Goal: Task Accomplishment & Management: Manage account settings

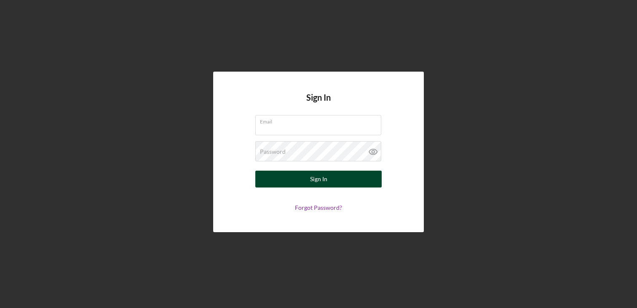
type input "[EMAIL_ADDRESS][DOMAIN_NAME]"
click at [301, 180] on button "Sign In" at bounding box center [318, 179] width 126 height 17
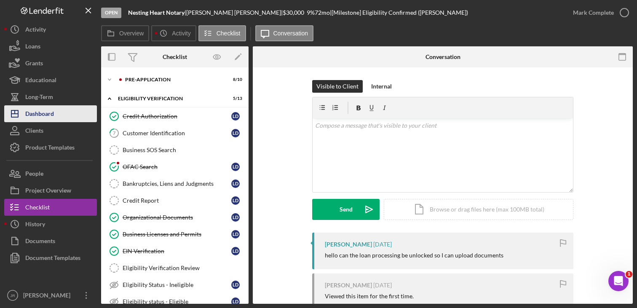
click at [48, 118] on div "Dashboard" at bounding box center [39, 114] width 29 height 19
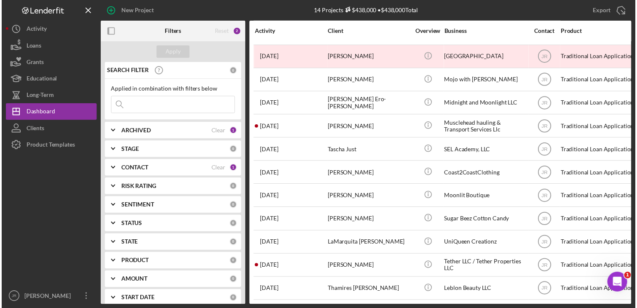
scroll to position [74, 0]
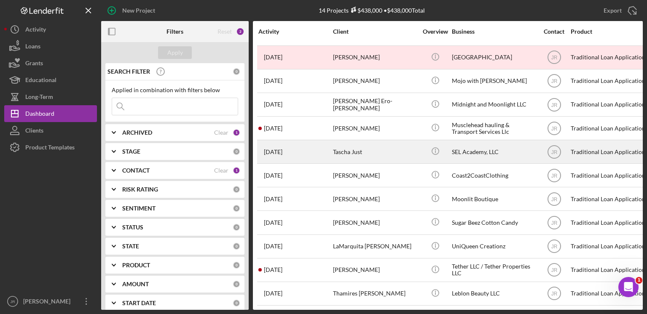
click at [385, 148] on div "Tascha Just" at bounding box center [375, 152] width 84 height 22
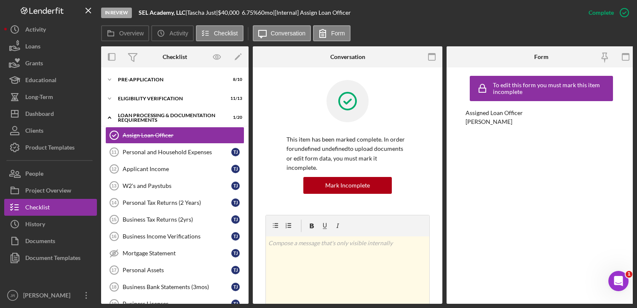
drag, startPoint x: 73, startPoint y: 189, endPoint x: 99, endPoint y: 176, distance: 28.6
click at [73, 189] on button "Project Overview" at bounding box center [50, 190] width 93 height 17
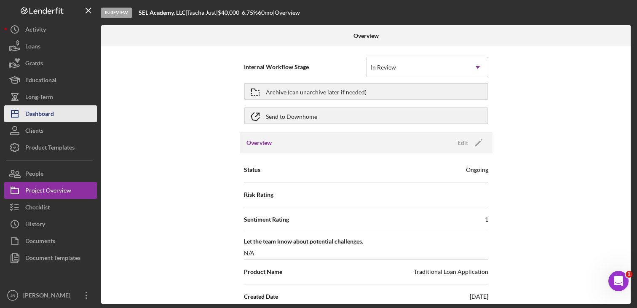
click at [50, 110] on div "Dashboard" at bounding box center [39, 114] width 29 height 19
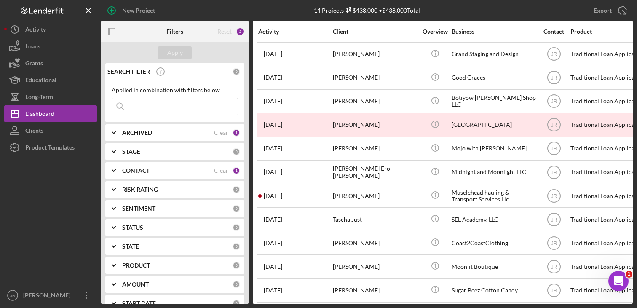
click at [124, 170] on b "CONTACT" at bounding box center [135, 170] width 27 height 7
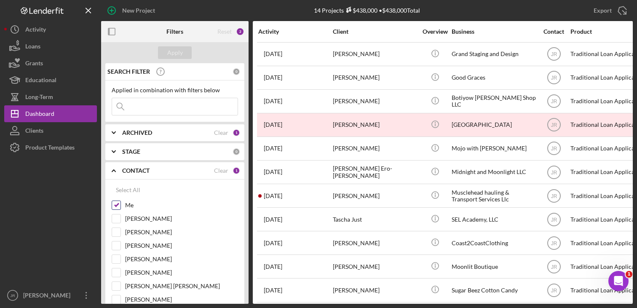
click at [118, 204] on input "Me" at bounding box center [116, 205] width 8 height 8
checkbox input "false"
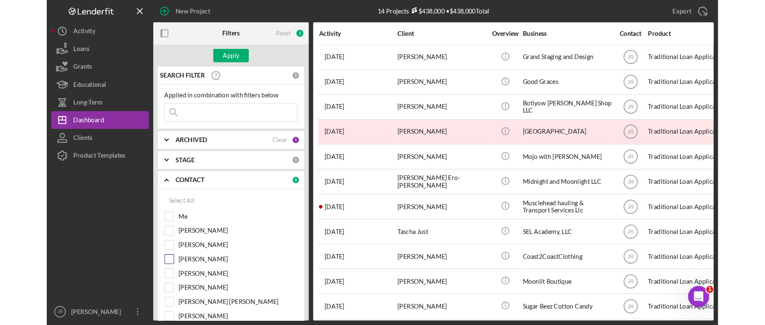
scroll to position [42, 0]
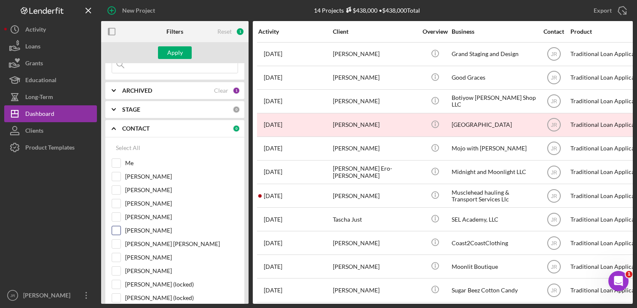
click at [115, 231] on input "[PERSON_NAME]" at bounding box center [116, 230] width 8 height 8
click at [179, 51] on div "Apply" at bounding box center [175, 52] width 16 height 13
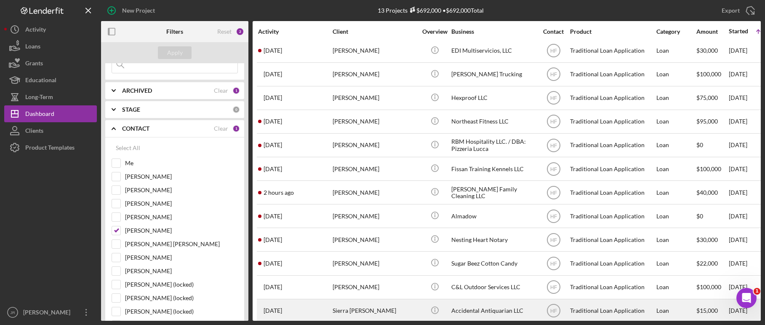
scroll to position [40, 0]
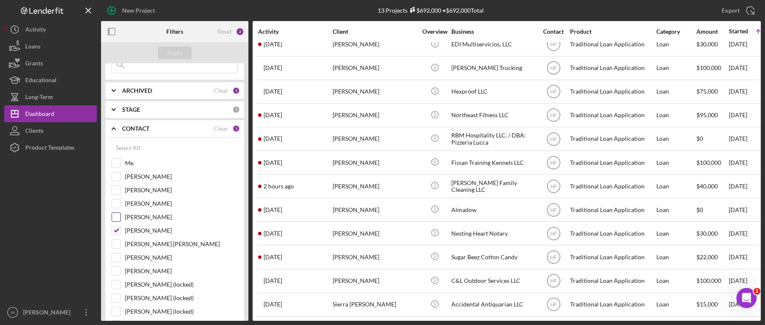
drag, startPoint x: 120, startPoint y: 230, endPoint x: 122, endPoint y: 224, distance: 5.6
click at [120, 230] on div at bounding box center [116, 230] width 9 height 9
click at [113, 232] on input "[PERSON_NAME]" at bounding box center [116, 230] width 8 height 8
checkbox input "false"
click at [115, 170] on div "Me" at bounding box center [175, 164] width 126 height 13
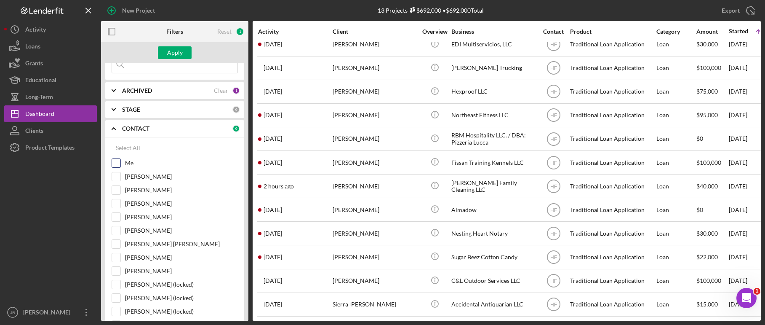
click at [117, 165] on input "Me" at bounding box center [116, 163] width 8 height 8
checkbox input "true"
click at [174, 53] on div "Apply" at bounding box center [175, 52] width 16 height 13
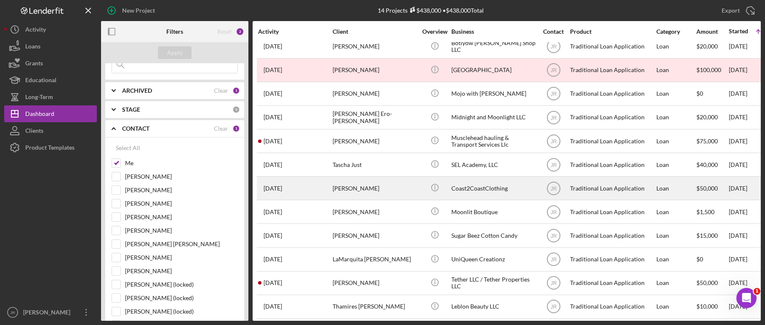
scroll to position [63, 0]
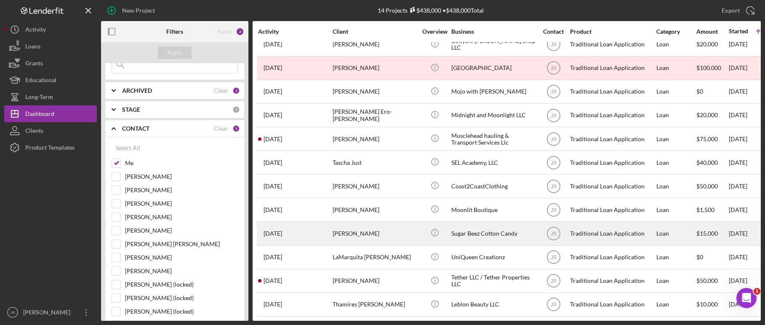
click at [266, 230] on time "[DATE]" at bounding box center [273, 233] width 19 height 7
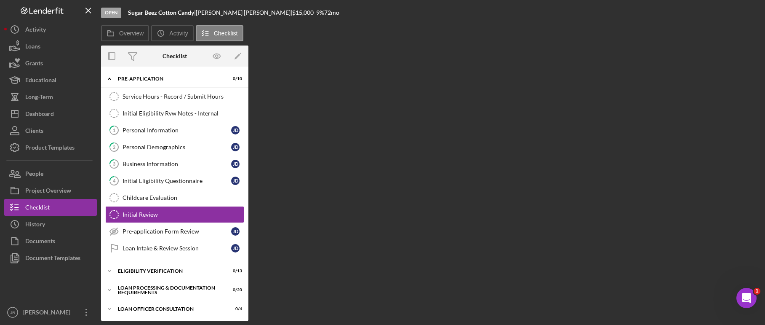
scroll to position [21, 0]
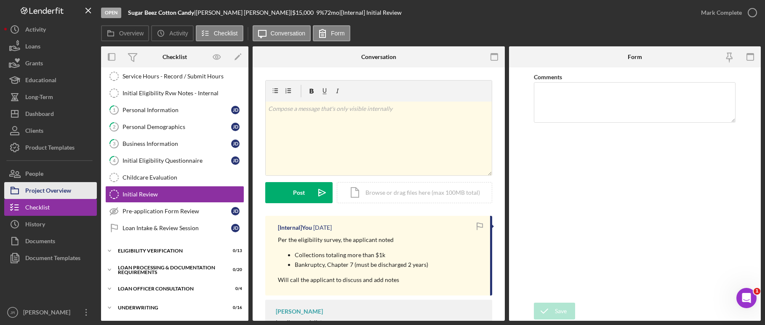
click at [59, 192] on div "Project Overview" at bounding box center [48, 191] width 46 height 19
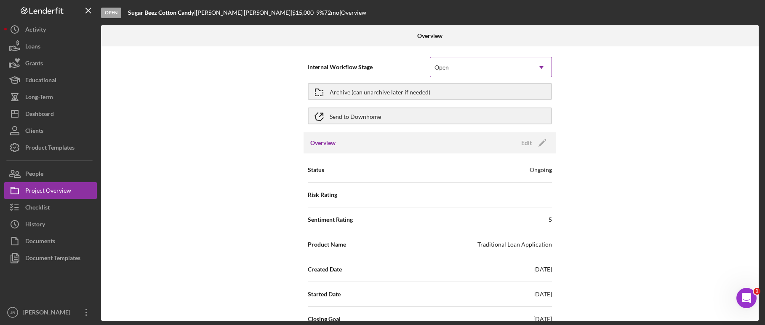
click at [543, 67] on icon "Icon/Dropdown Arrow" at bounding box center [542, 67] width 20 height 20
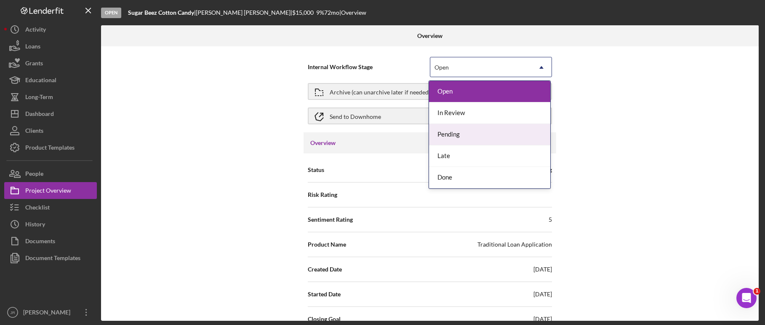
click at [620, 102] on div "Internal Workflow Stage 5 results available. Use Up and Down to choose options,…" at bounding box center [430, 183] width 658 height 274
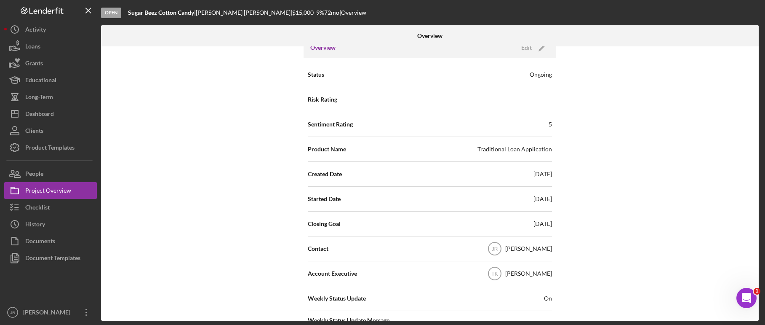
scroll to position [42, 0]
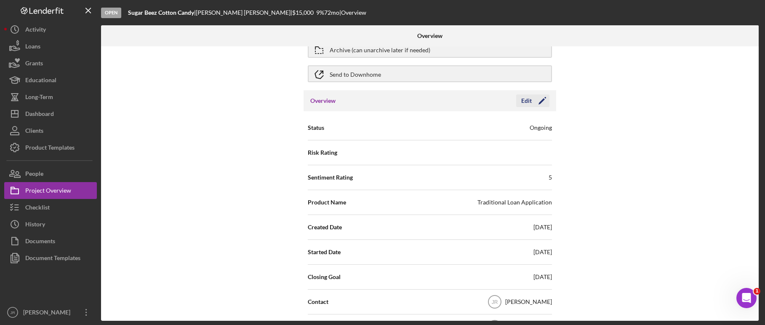
click at [541, 101] on polygon "button" at bounding box center [542, 101] width 6 height 6
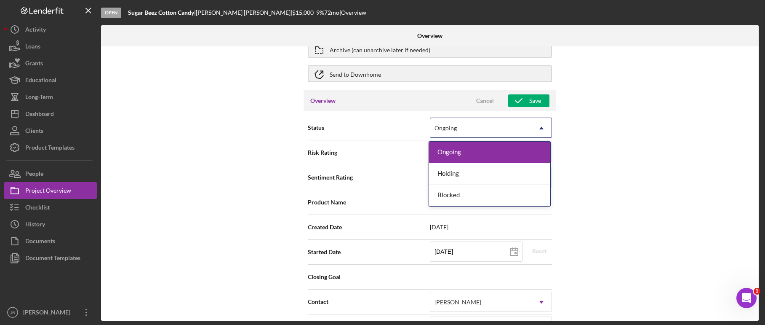
click at [476, 135] on div "Ongoing" at bounding box center [480, 127] width 101 height 19
click at [628, 138] on div "Internal Workflow Stage Open Icon/Dropdown Arrow Archive (can unarchive later i…" at bounding box center [430, 183] width 658 height 274
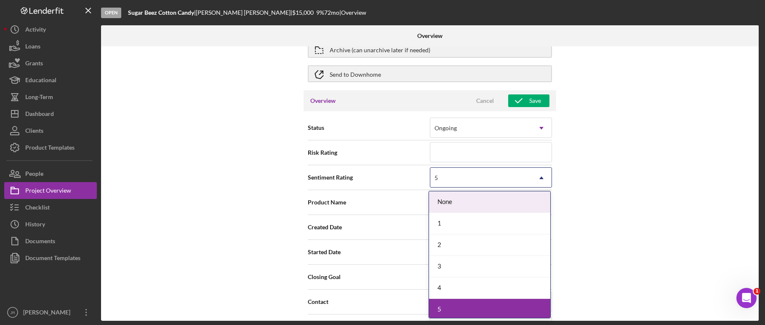
click at [442, 176] on div "5" at bounding box center [480, 177] width 101 height 19
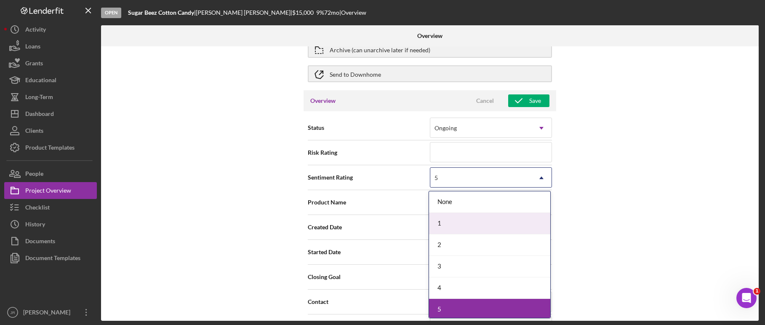
click at [448, 218] on div "1" at bounding box center [489, 223] width 121 height 21
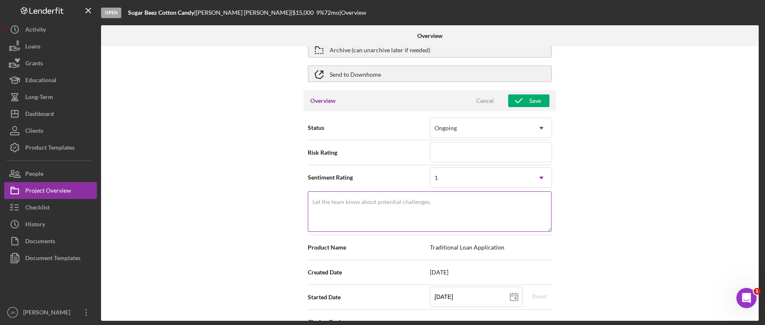
click at [408, 208] on textarea "Let the team know about potential challenges." at bounding box center [430, 211] width 244 height 40
type textarea "Here's a snapshot of information that has been fully approved, as well as the i…"
type textarea "d"
type textarea "Here's a snapshot of information that has been fully approved, as well as the i…"
type textarea "du"
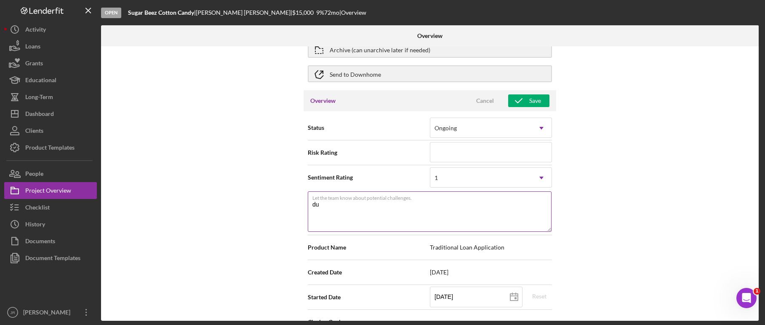
type textarea "Here's a snapshot of information that has been fully approved, as well as the i…"
type textarea "dup"
type textarea "Here's a snapshot of information that has been fully approved, as well as the i…"
type textarea "dupp"
type textarea "Here's a snapshot of information that has been fully approved, as well as the i…"
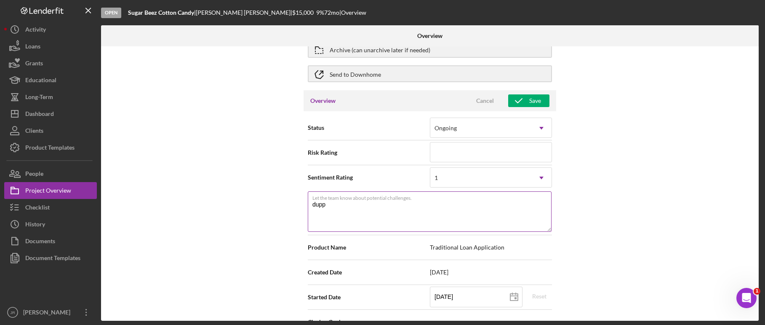
type textarea "dup"
type textarea "Here's a snapshot of information that has been fully approved, as well as the i…"
type textarea "du"
type textarea "Here's a snapshot of information that has been fully approved, as well as the i…"
type textarea "d"
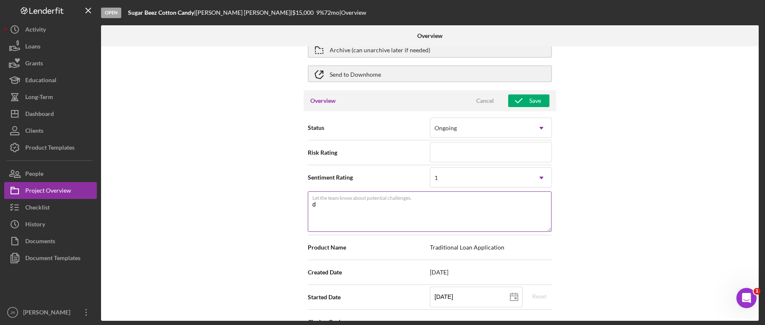
type textarea "Here's a snapshot of information that has been fully approved, as well as the i…"
type textarea "D"
type textarea "Here's a snapshot of information that has been fully approved, as well as the i…"
type textarea "Di"
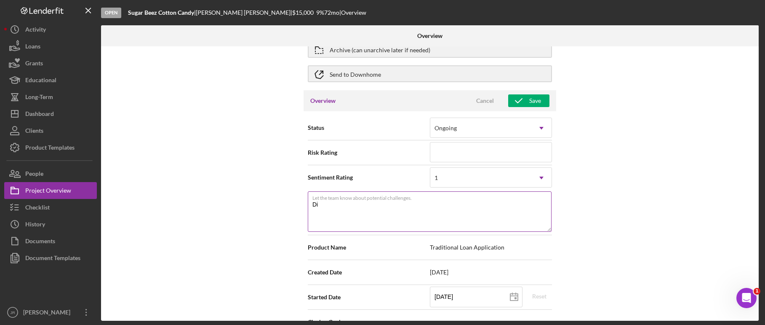
type textarea "Here's a snapshot of information that has been fully approved, as well as the i…"
type textarea "D"
type textarea "Here's a snapshot of information that has been fully approved, as well as the i…"
type textarea "Du"
type textarea "Here's a snapshot of information that has been fully approved, as well as the i…"
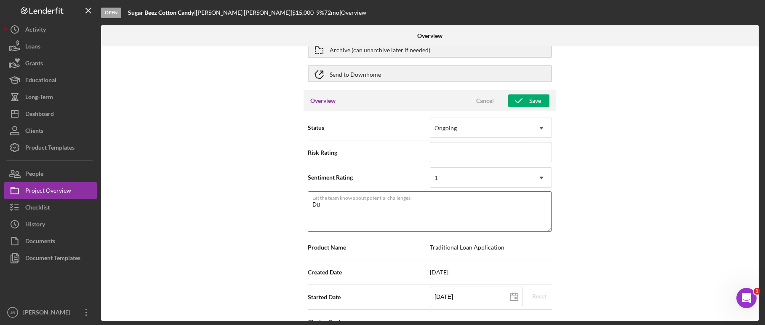
type textarea "Dup"
type textarea "Here's a snapshot of information that has been fully approved, as well as the i…"
type textarea "Dupl"
type textarea "Here's a snapshot of information that has been fully approved, as well as the i…"
type textarea "Duplic"
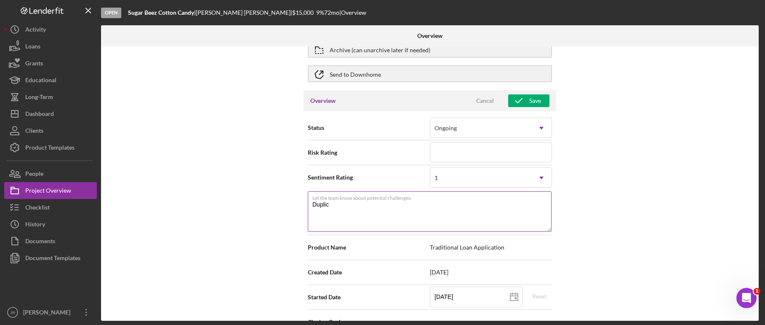
type textarea "Here's a snapshot of information that has been fully approved, as well as the i…"
type textarea "Duplica"
type textarea "Here's a snapshot of information that has been fully approved, as well as the i…"
type textarea "Duplicate"
type textarea "Here's a snapshot of information that has been fully approved, as well as the i…"
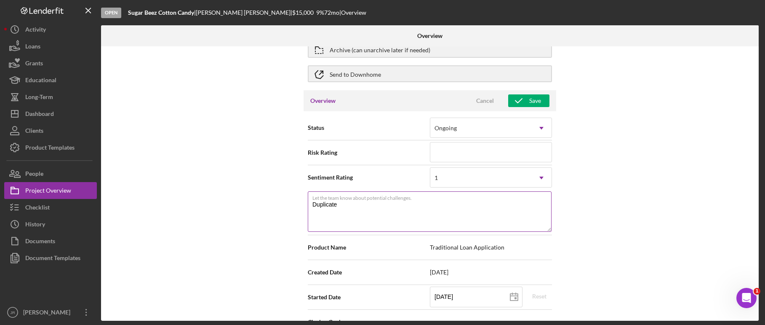
type textarea "Duplicate"
type textarea "Here's a snapshot of information that has been fully approved, as well as the i…"
type textarea "Duplicate a"
type textarea "Here's a snapshot of information that has been fully approved, as well as the i…"
type textarea "Duplicate ap"
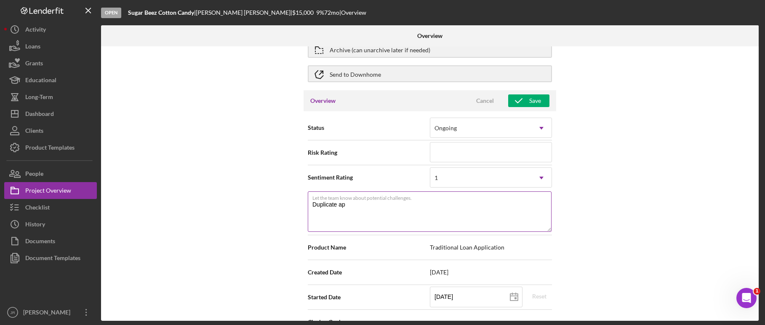
type textarea "Here's a snapshot of information that has been fully approved, as well as the i…"
type textarea "Duplicate app"
type textarea "Here's a snapshot of information that has been fully approved, as well as the i…"
type textarea "Duplicate appl"
type textarea "Here's a snapshot of information that has been fully approved, as well as the i…"
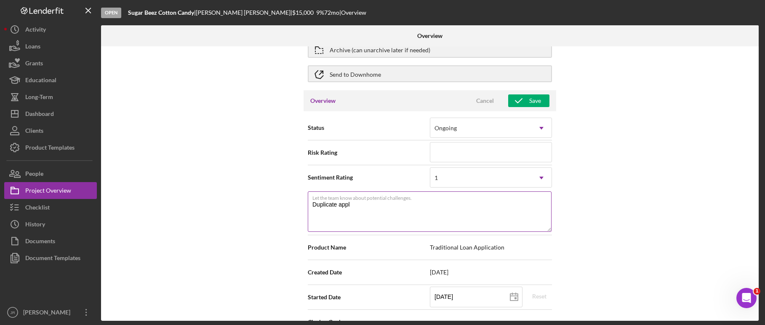
type textarea "Duplicate appli"
type textarea "Here's a snapshot of information that has been fully approved, as well as the i…"
type textarea "Duplicate applic"
type textarea "Here's a snapshot of information that has been fully approved, as well as the i…"
type textarea "Duplicate applica"
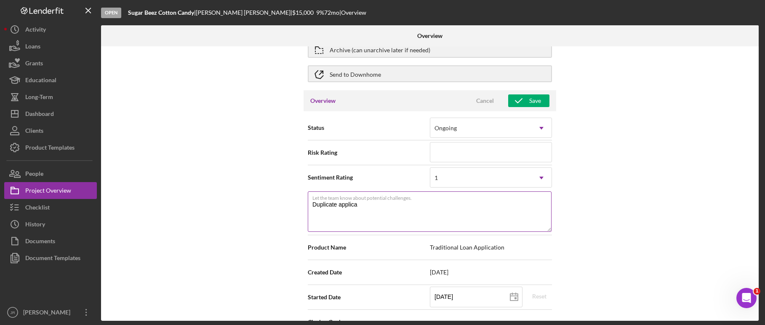
type textarea "Here's a snapshot of information that has been fully approved, as well as the i…"
type textarea "Duplicate applicat"
type textarea "Here's a snapshot of information that has been fully approved, as well as the i…"
type textarea "Duplicate applicatio"
type textarea "Here's a snapshot of information that has been fully approved, as well as the i…"
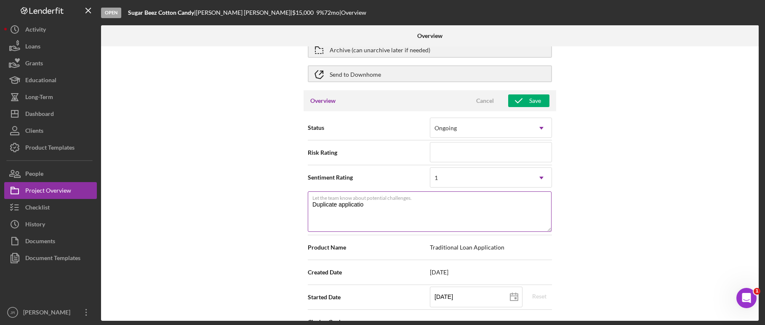
type textarea "Duplicate application"
type textarea "Here's a snapshot of information that has been fully approved, as well as the i…"
type textarea "Duplicate application"
type textarea "Here's a snapshot of information that has been fully approved, as well as the i…"
type textarea "Duplicate application -"
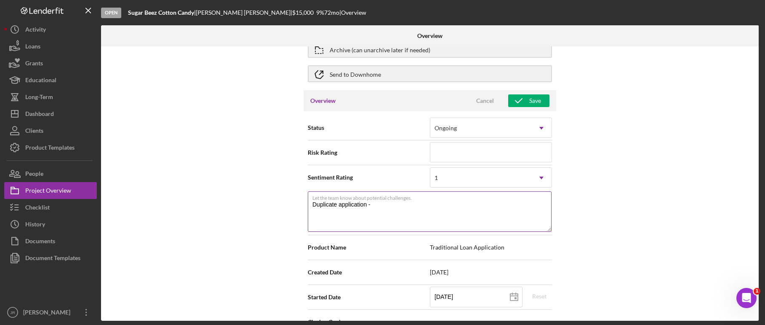
type textarea "Here's a snapshot of information that has been fully approved, as well as the i…"
type textarea "Duplicate application -"
type textarea "Here's a snapshot of information that has been fully approved, as well as the i…"
type textarea "Duplicate application - a"
type textarea "Here's a snapshot of information that has been fully approved, as well as the i…"
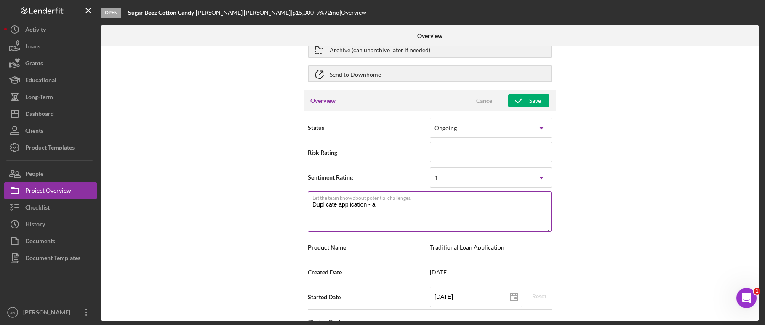
type textarea "Duplicate application - ar"
type textarea "Here's a snapshot of information that has been fully approved, as well as the i…"
type textarea "Duplicate application - arch"
type textarea "Here's a snapshot of information that has been fully approved, as well as the i…"
type textarea "Duplicate application - archi"
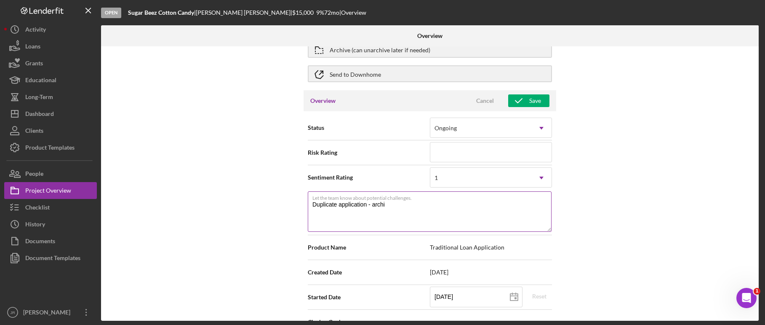
type textarea "Here's a snapshot of information that has been fully approved, as well as the i…"
type textarea "Duplicate application - archiv"
type textarea "Here's a snapshot of information that has been fully approved, as well as the i…"
type textarea "Duplicate application - archivi"
type textarea "Here's a snapshot of information that has been fully approved, as well as the i…"
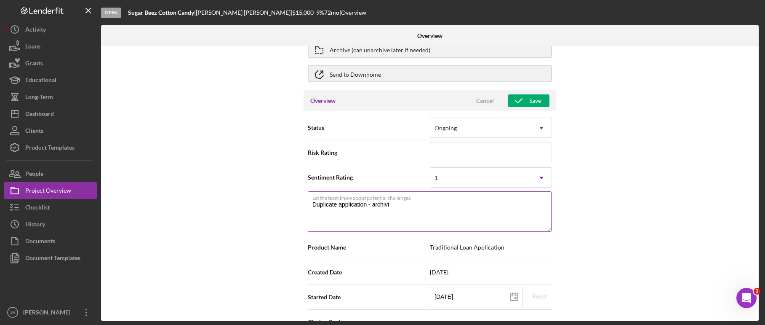
type textarea "Duplicate application - archivin"
type textarea "Here's a snapshot of information that has been fully approved, as well as the i…"
type textarea "Duplicate application - archiving"
type textarea "Here's a snapshot of information that has been fully approved, as well as the i…"
type textarea "Duplicate application - archiving"
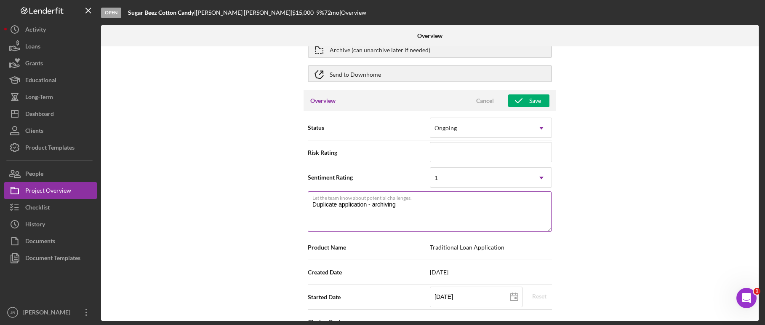
type textarea "Here's a snapshot of information that has been fully approved, as well as the i…"
type textarea "Duplicate application - archiving"
type textarea "Here's a snapshot of information that has been fully approved, as well as the i…"
type textarea "Duplicate application - archiving"
type textarea "Here's a snapshot of information that has been fully approved, as well as the i…"
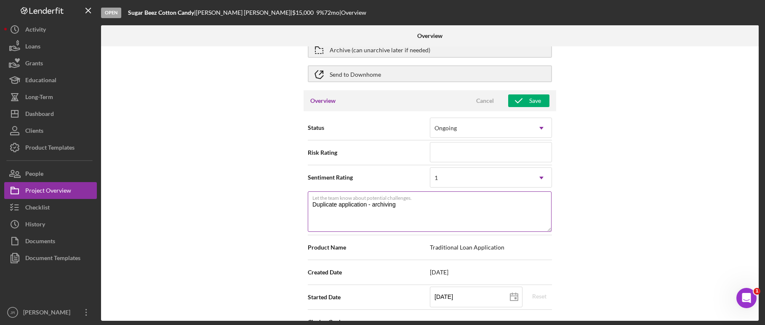
type textarea "Duplicate application - archiving -"
type textarea "Here's a snapshot of information that has been fully approved, as well as the i…"
type textarea "Duplicate application - archiving -"
type textarea "Here's a snapshot of information that has been fully approved, as well as the i…"
type textarea "Duplicate application - archiving -"
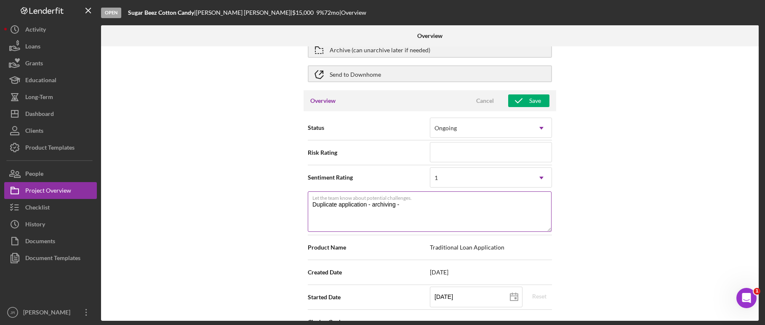
type textarea "Here's a snapshot of information that has been fully approved, as well as the i…"
type textarea "Duplicate application - archiving"
type textarea "Here's a snapshot of information that has been fully approved, as well as the i…"
type textarea "Duplicate application - archiving -"
type textarea "Here's a snapshot of information that has been fully approved, as well as the i…"
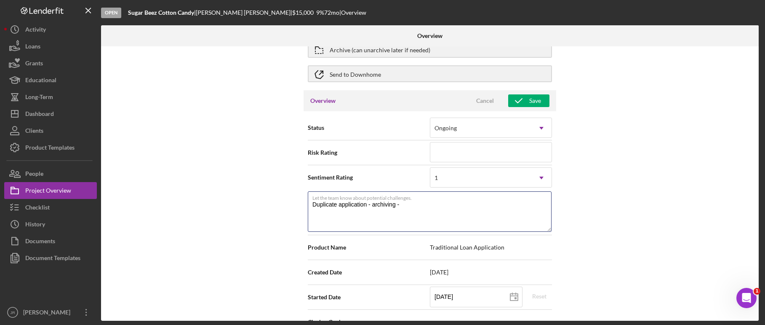
type textarea "Duplicate application - archiving -"
type textarea "Here's a snapshot of information that has been fully approved, as well as the i…"
type textarea "Duplicate application - archiving - A"
type textarea "Here's a snapshot of information that has been fully approved, as well as the i…"
type textarea "Duplicate application - archiving - As"
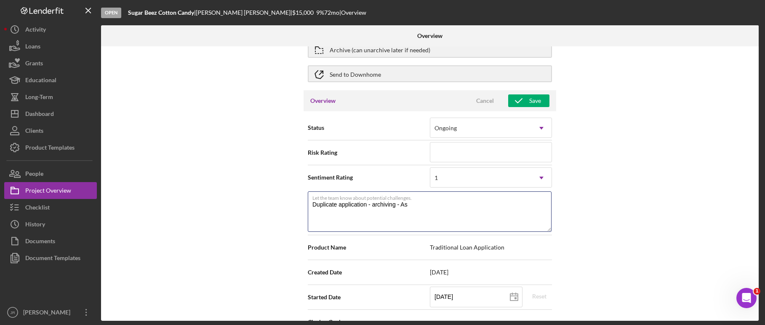
type textarea "Here's a snapshot of information that has been fully approved, as well as the i…"
type textarea "Duplicate application - archiving - Ass"
type textarea "Here's a snapshot of information that has been fully approved, as well as the i…"
type textarea "Duplicate application - archiving - Assi"
type textarea "Here's a snapshot of information that has been fully approved, as well as the i…"
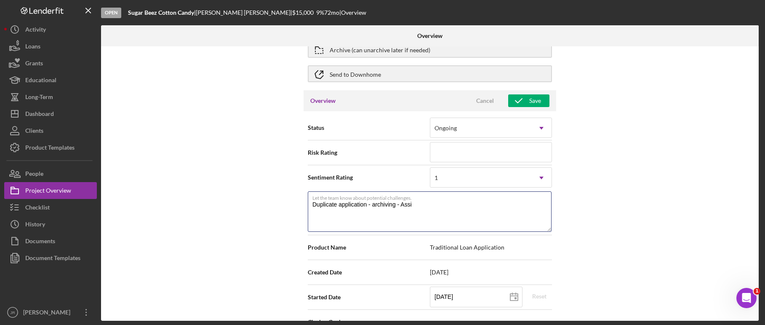
type textarea "Duplicate application - archiving - Assig"
type textarea "Here's a snapshot of information that has been fully approved, as well as the i…"
type textarea "Duplicate application - archiving - Assign"
type textarea "Here's a snapshot of information that has been fully approved, as well as the i…"
type textarea "Duplicate application - archiving - Assigne"
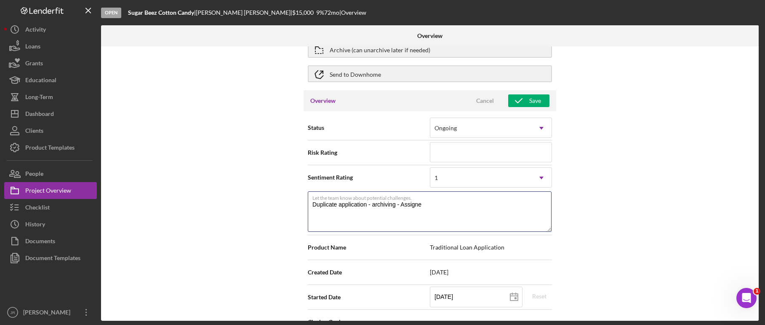
type textarea "Here's a snapshot of information that has been fully approved, as well as the i…"
type textarea "Duplicate application - archiving - Assigned"
type textarea "Here's a snapshot of information that has been fully approved, as well as the i…"
type textarea "Duplicate application - archiving - Assigned t"
type textarea "Here's a snapshot of information that has been fully approved, as well as the i…"
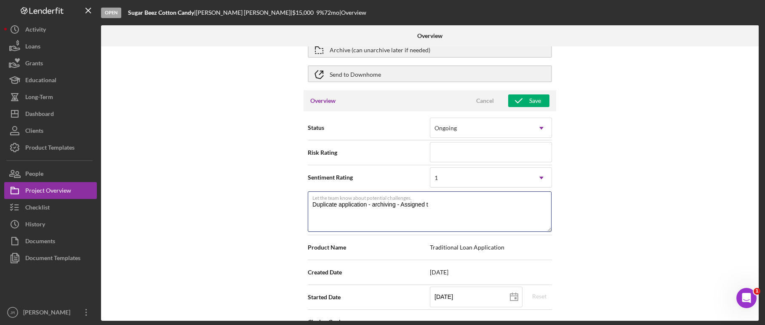
type textarea "Duplicate application - archiving - Assigned to"
type textarea "Here's a snapshot of information that has been fully approved, as well as the i…"
type textarea "Duplicate application - archiving - Assigned to"
type textarea "Here's a snapshot of information that has been fully approved, as well as the i…"
type textarea "Duplicate application - archiving - Assigned to L"
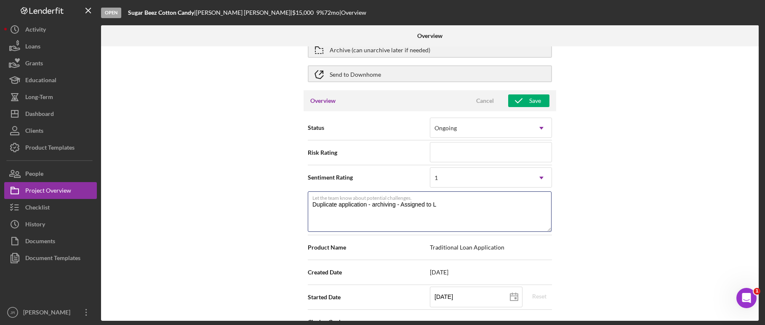
type textarea "Here's a snapshot of information that has been fully approved, as well as the i…"
type textarea "Duplicate application - archiving - Assigned to LO"
type textarea "Here's a snapshot of information that has been fully approved, as well as the i…"
type textarea "Duplicate application - archiving - Assigned to LO"
drag, startPoint x: 703, startPoint y: 139, endPoint x: 686, endPoint y: 136, distance: 17.0
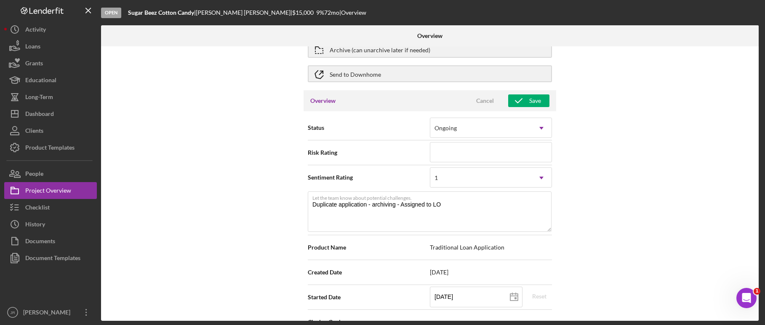
click at [636, 139] on div "Internal Workflow Stage Open Icon/Dropdown Arrow Archive (can unarchive later i…" at bounding box center [430, 183] width 658 height 274
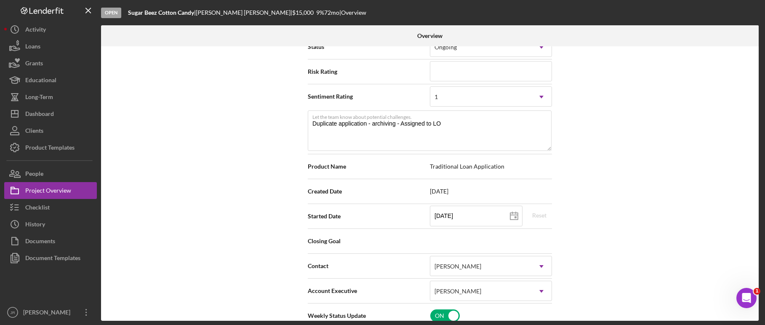
scroll to position [126, 0]
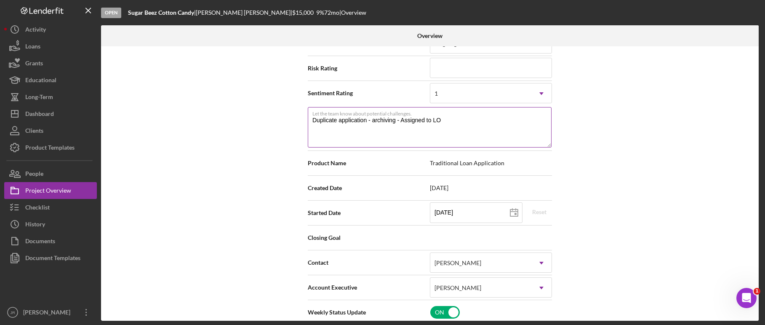
click at [443, 123] on textarea "Duplicate application - archiving - Assigned to LO" at bounding box center [430, 127] width 244 height 40
click at [433, 120] on textarea "Duplicate application - archiving - Assigned to LO" at bounding box center [430, 127] width 244 height 40
type textarea "Here's a snapshot of information that has been fully approved, as well as the i…"
type textarea "Duplicate application - archiving - Assigned to dLO"
type textarea "Here's a snapshot of information that has been fully approved, as well as the i…"
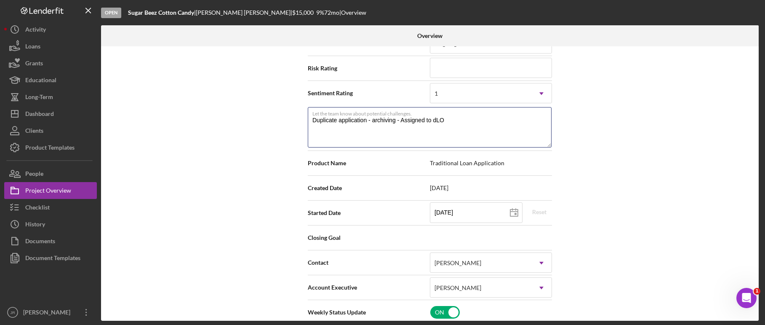
type textarea "Duplicate application - archiving - Assigned to diLO"
type textarea "Here's a snapshot of information that has been fully approved, as well as the i…"
type textarea "Duplicate application - archiving - Assigned to difLO"
type textarea "Here's a snapshot of information that has been fully approved, as well as the i…"
type textarea "Duplicate application - archiving - Assigned to diffLO"
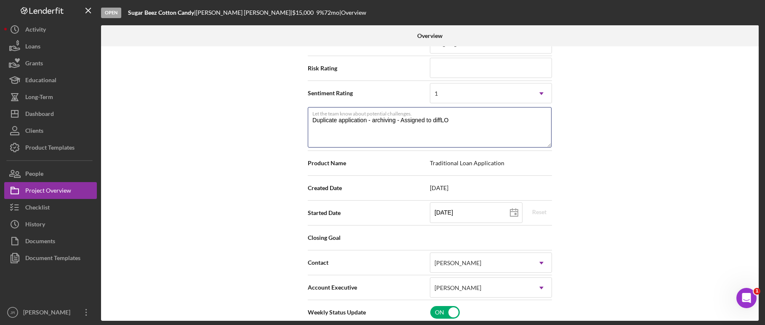
type textarea "Here's a snapshot of information that has been fully approved, as well as the i…"
type textarea "Duplicate application - archiving - Assigned to diffeLO"
type textarea "Here's a snapshot of information that has been fully approved, as well as the i…"
type textarea "Duplicate application - archiving - Assigned to diffeeLO"
type textarea "Here's a snapshot of information that has been fully approved, as well as the i…"
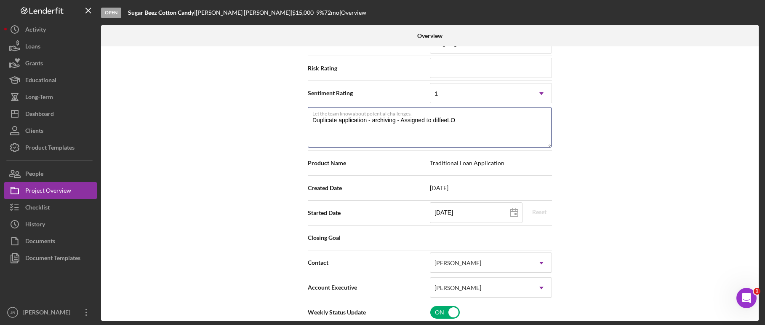
type textarea "Duplicate application - archiving - Assigned to diffeenLO"
type textarea "Here's a snapshot of information that has been fully approved, as well as the i…"
type textarea "Duplicate application - archiving - Assigned to diffeentLO"
type textarea "Here's a snapshot of information that has been fully approved, as well as the i…"
type textarea "Duplicate application - archiving - Assigned to diffeent LO"
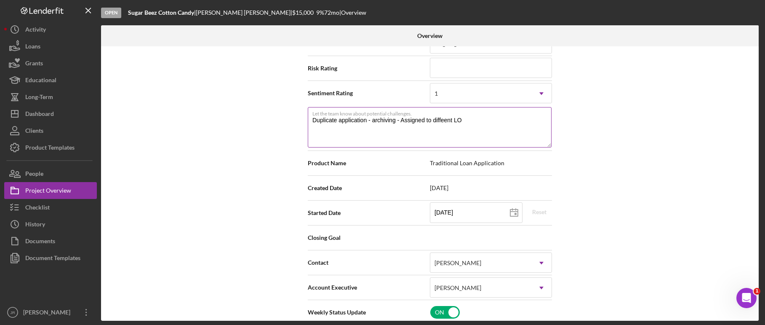
type textarea "Here's a snapshot of information that has been fully approved, as well as the i…"
type textarea "Duplicate application - archiving - Assigned to different LO"
type textarea "Here's a snapshot of information that has been fully approved, as well as the i…"
click at [612, 113] on div "Internal Workflow Stage Open Icon/Dropdown Arrow Archive (can unarchive later i…" at bounding box center [430, 183] width 658 height 274
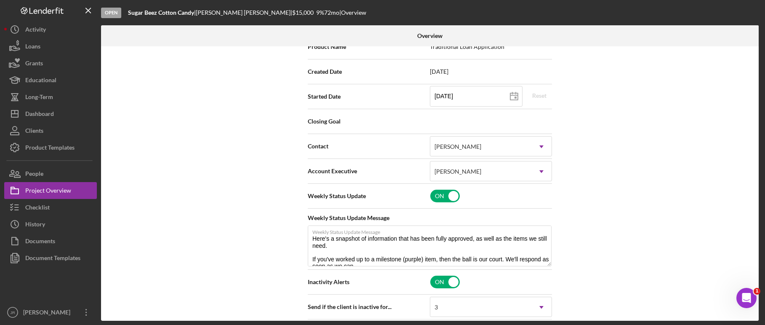
scroll to position [337, 0]
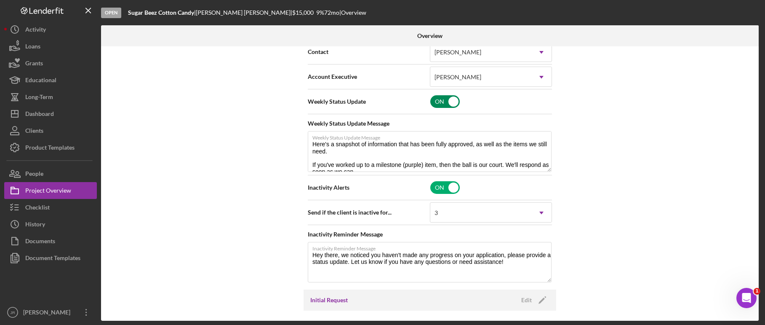
click at [445, 97] on input "checkbox" at bounding box center [444, 101] width 29 height 13
checkbox input "false"
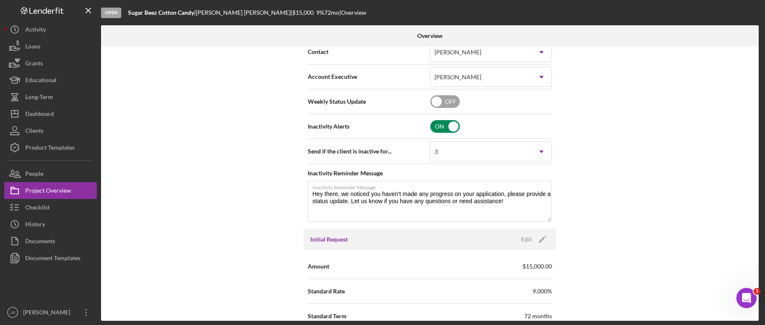
click at [442, 119] on div "ON" at bounding box center [491, 127] width 123 height 18
checkbox input "false"
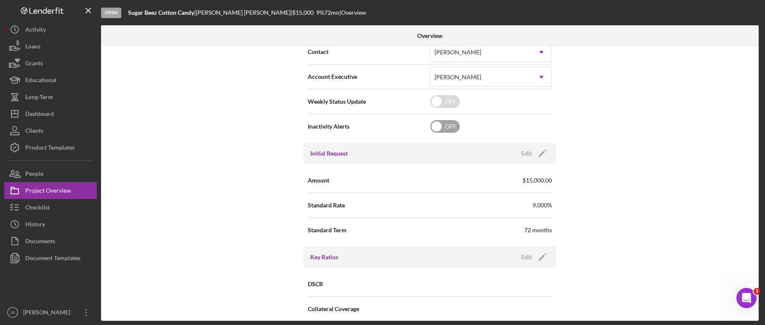
click at [577, 110] on div "Internal Workflow Stage Open Icon/Dropdown Arrow Archive (can unarchive later i…" at bounding box center [430, 183] width 658 height 274
click at [539, 153] on icon "Icon/Edit" at bounding box center [542, 153] width 21 height 21
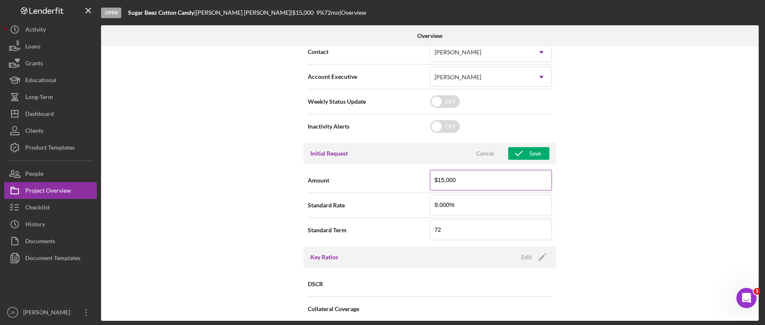
click at [476, 184] on input "$15,000" at bounding box center [491, 180] width 122 height 20
click at [475, 184] on input "$15,000" at bounding box center [491, 180] width 122 height 20
click at [475, 183] on input "$15,000" at bounding box center [491, 180] width 122 height 20
type input "$1"
type input "$0"
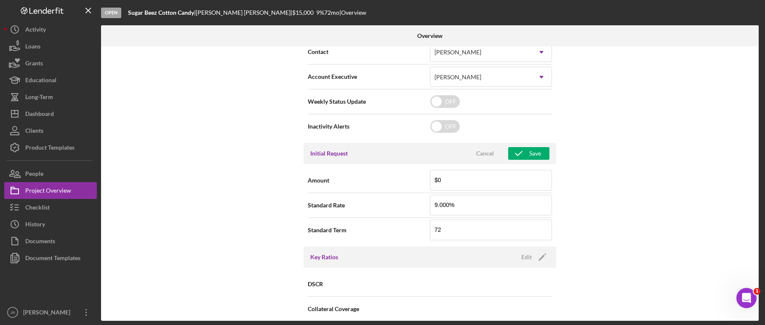
click at [636, 133] on div "Internal Workflow Stage Open Icon/Dropdown Arrow Archive (can unarchive later i…" at bounding box center [430, 183] width 658 height 274
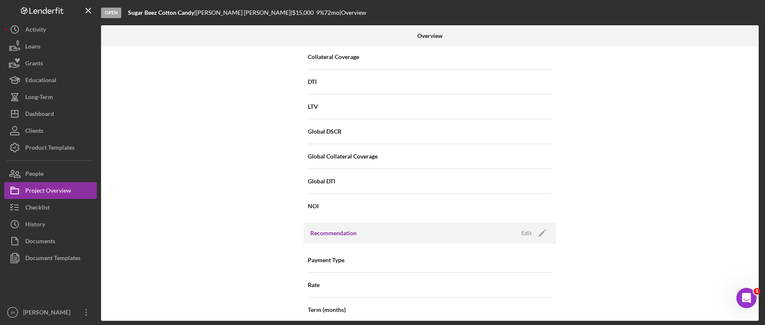
scroll to position [294, 0]
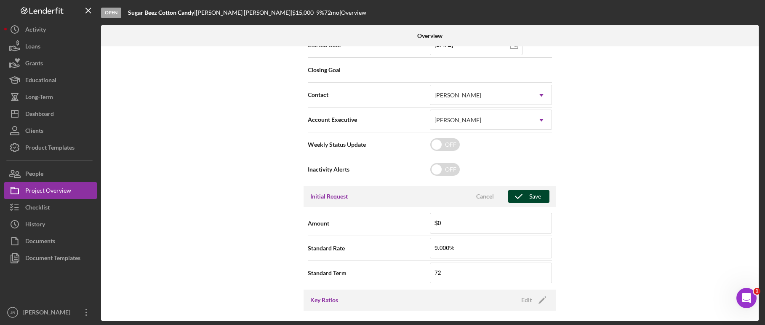
click at [527, 196] on button "Save" at bounding box center [528, 196] width 41 height 13
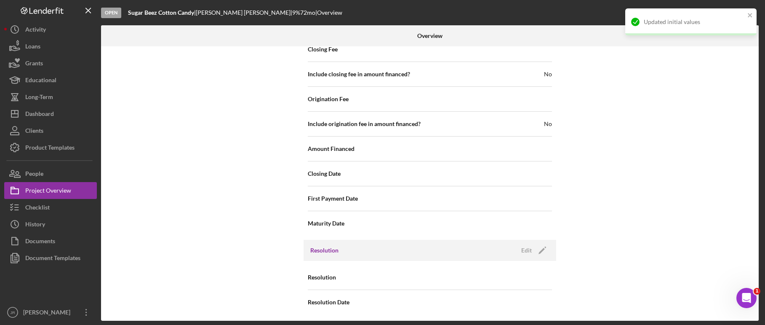
scroll to position [926, 0]
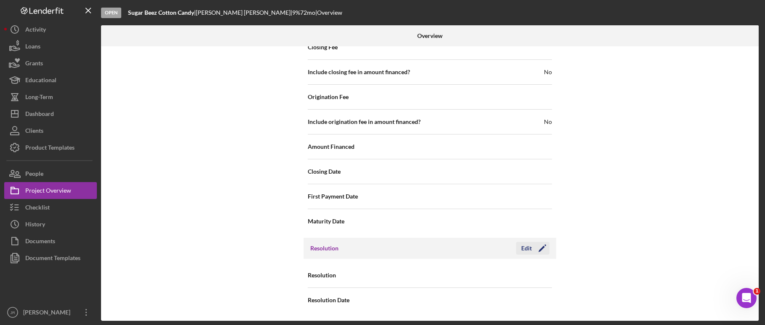
click at [537, 248] on icon "Icon/Edit" at bounding box center [542, 248] width 21 height 21
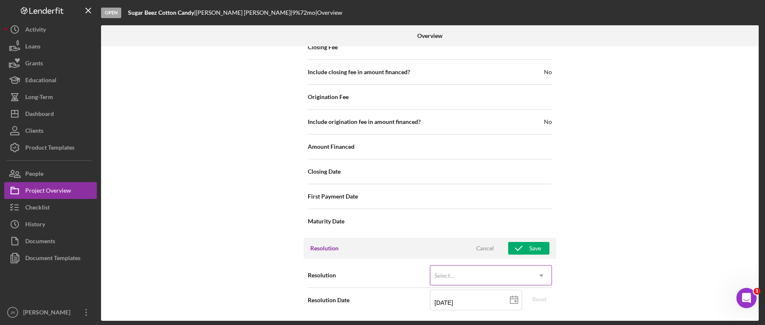
click at [435, 281] on div "Select..." at bounding box center [480, 275] width 101 height 19
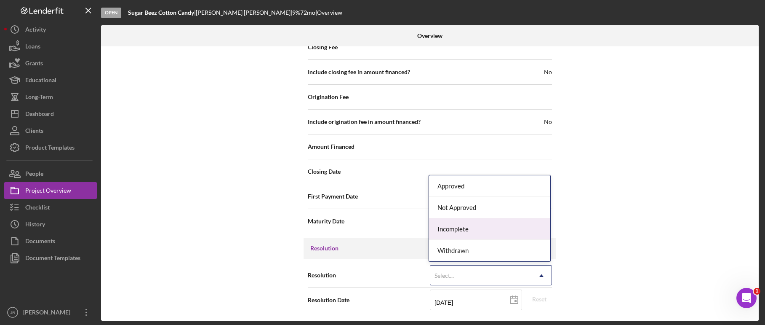
click at [463, 227] on div "Incomplete" at bounding box center [489, 228] width 121 height 21
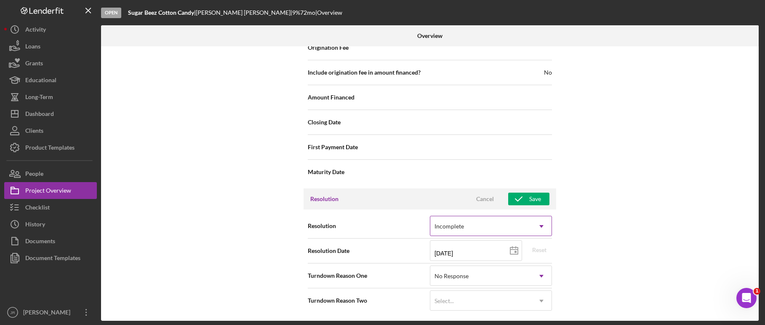
scroll to position [976, 0]
click at [457, 271] on div "No Response" at bounding box center [480, 275] width 101 height 19
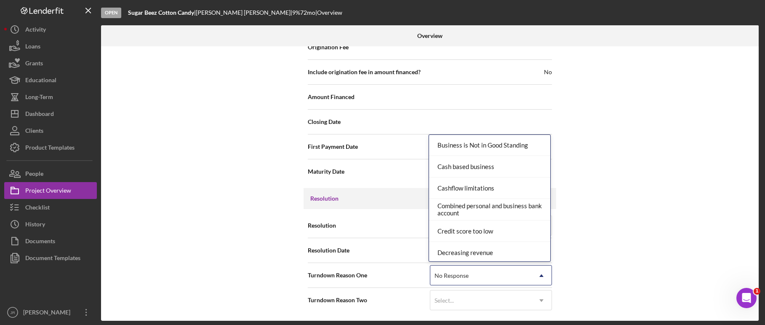
scroll to position [0, 0]
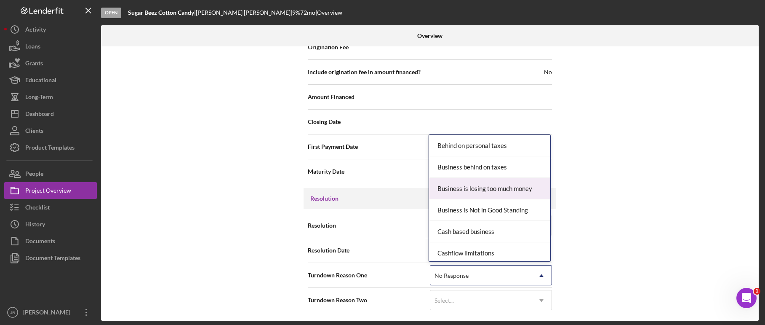
click at [636, 171] on div "Internal Workflow Stage Open Icon/Dropdown Arrow Archive (can unarchive later i…" at bounding box center [430, 183] width 658 height 274
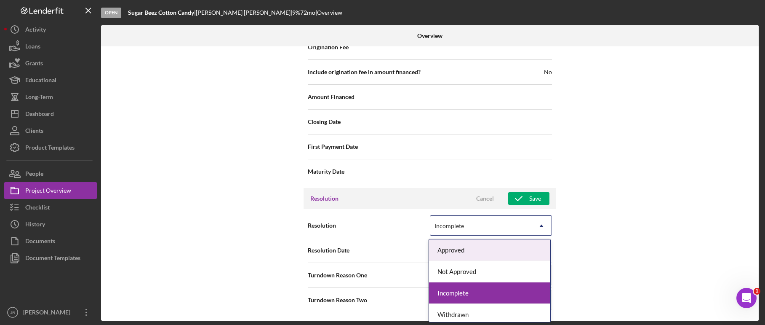
click at [469, 225] on div "Incomplete" at bounding box center [480, 225] width 101 height 19
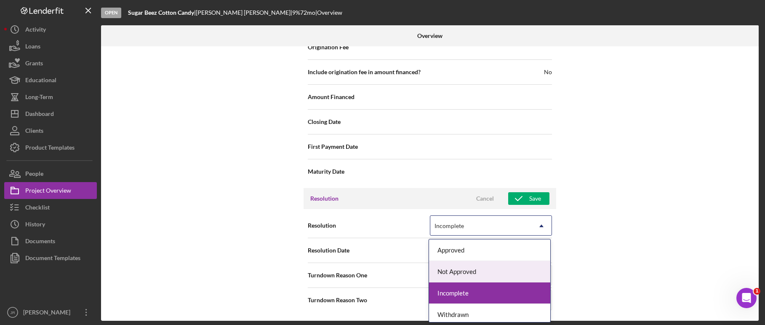
click at [469, 274] on div "Not Approved" at bounding box center [489, 271] width 121 height 21
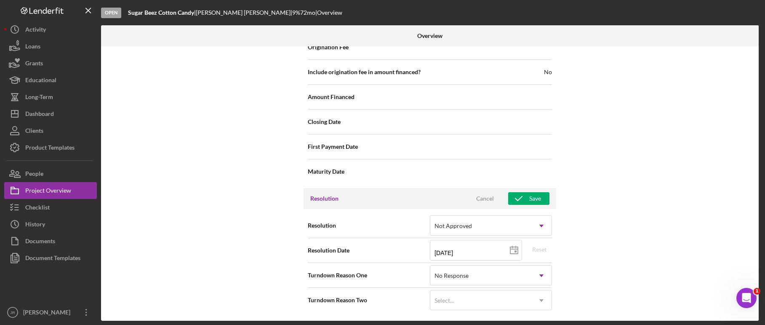
click at [607, 219] on div "Internal Workflow Stage Open Icon/Dropdown Arrow Archive (can unarchive later i…" at bounding box center [430, 183] width 658 height 274
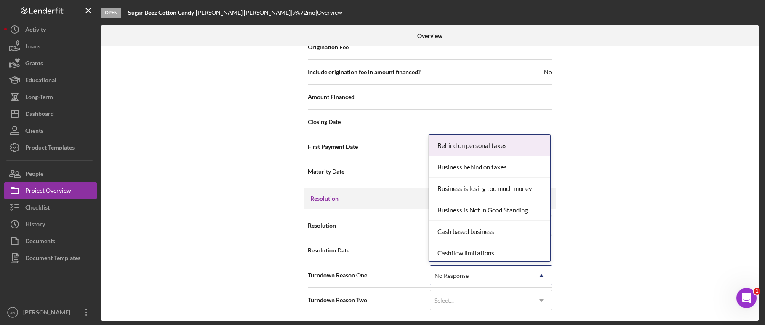
click at [451, 275] on div "No Response" at bounding box center [452, 275] width 34 height 7
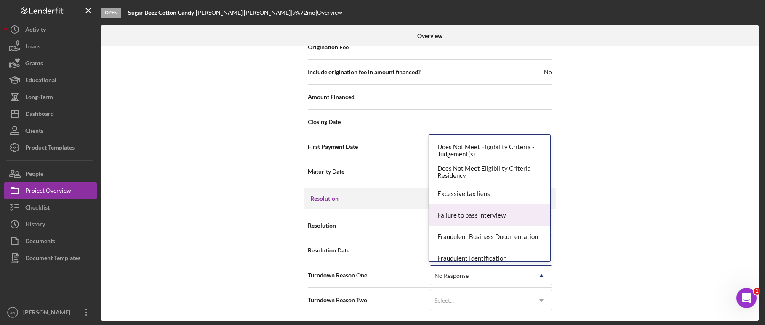
scroll to position [211, 0]
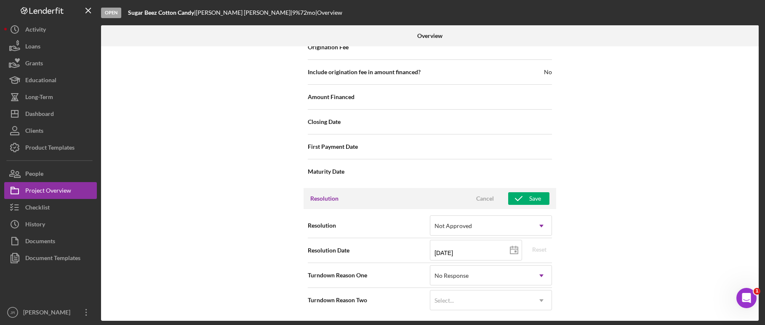
click at [207, 242] on div "Internal Workflow Stage Open Icon/Dropdown Arrow Archive (can unarchive later i…" at bounding box center [430, 183] width 658 height 274
click at [479, 191] on div "Resolution Cancel Save" at bounding box center [430, 198] width 253 height 21
click at [482, 201] on div "Cancel" at bounding box center [485, 198] width 18 height 13
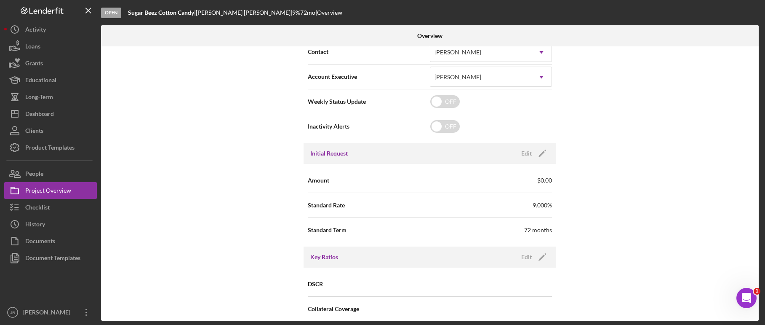
scroll to position [0, 0]
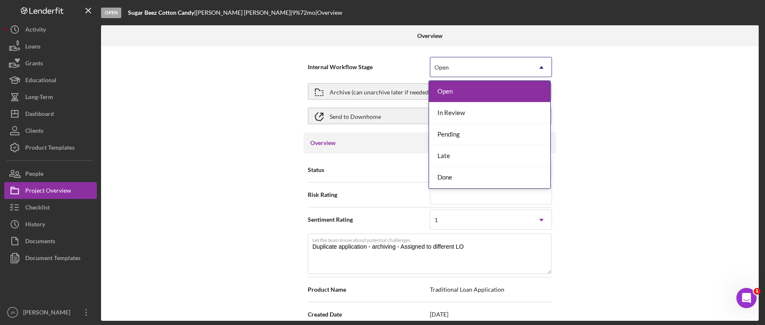
click at [517, 72] on div "Open" at bounding box center [480, 67] width 101 height 19
click at [619, 135] on div "Internal Workflow Stage 5 results available. Use Up and Down to choose options,…" at bounding box center [430, 183] width 658 height 274
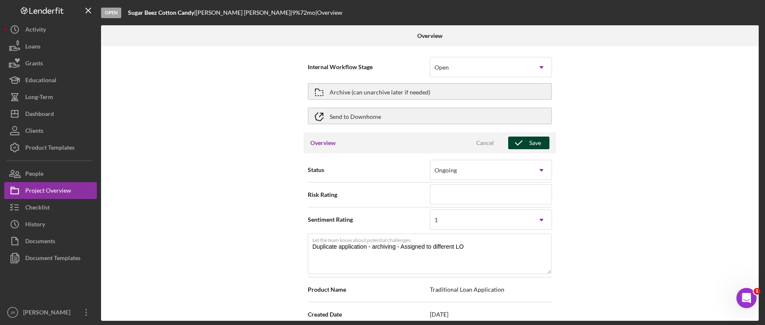
click at [524, 146] on icon "button" at bounding box center [518, 142] width 21 height 21
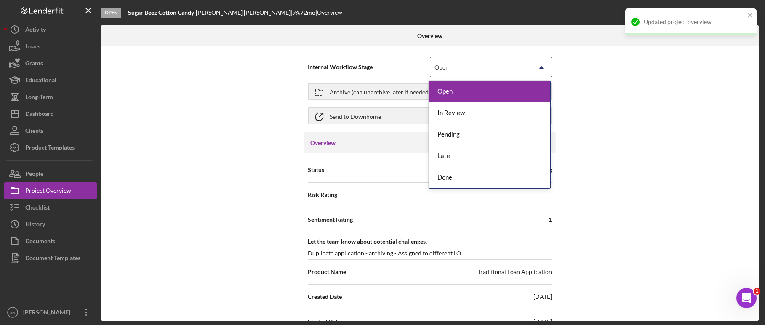
click at [496, 63] on div "Open" at bounding box center [480, 67] width 101 height 19
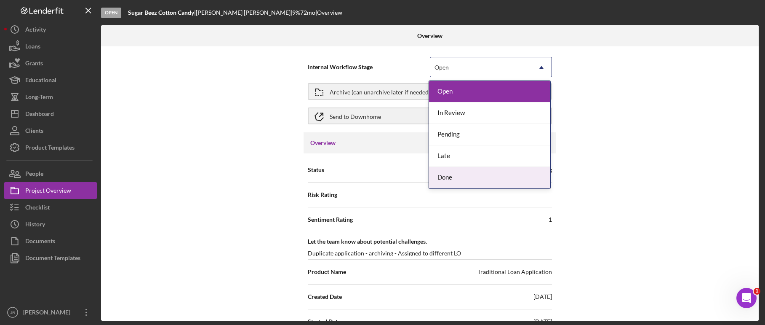
click at [477, 179] on div "Done" at bounding box center [489, 177] width 121 height 21
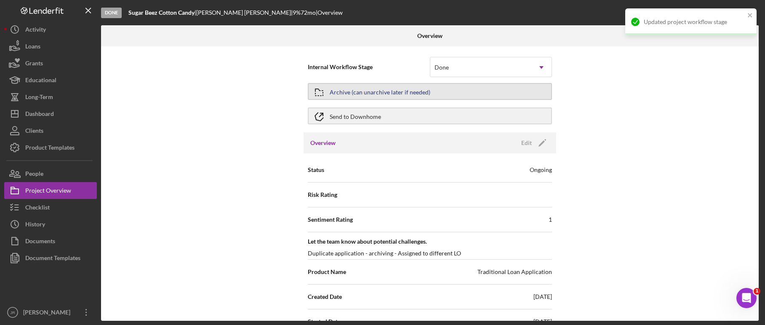
click at [364, 91] on div "Archive (can unarchive later if needed)" at bounding box center [380, 91] width 101 height 15
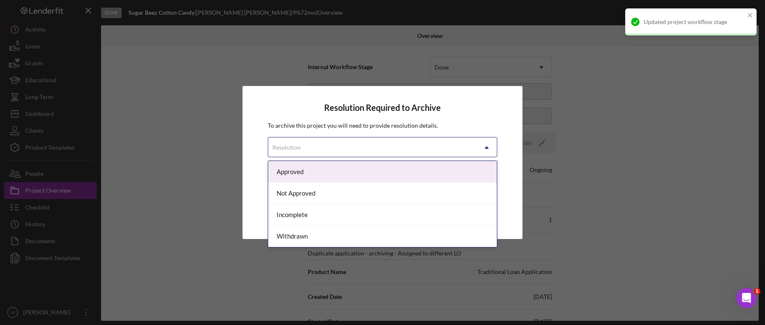
click at [334, 150] on div "Resolution" at bounding box center [372, 147] width 209 height 19
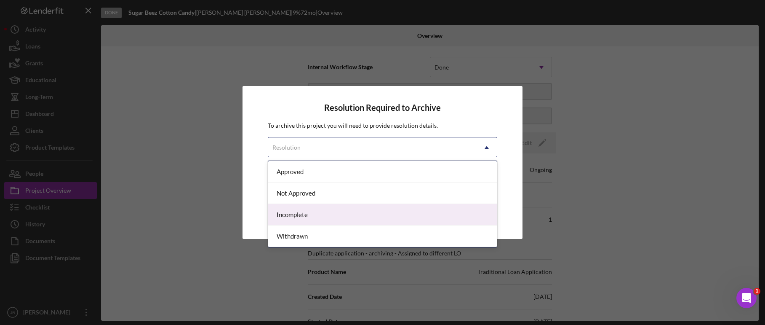
click at [322, 208] on div "Incomplete" at bounding box center [382, 214] width 229 height 21
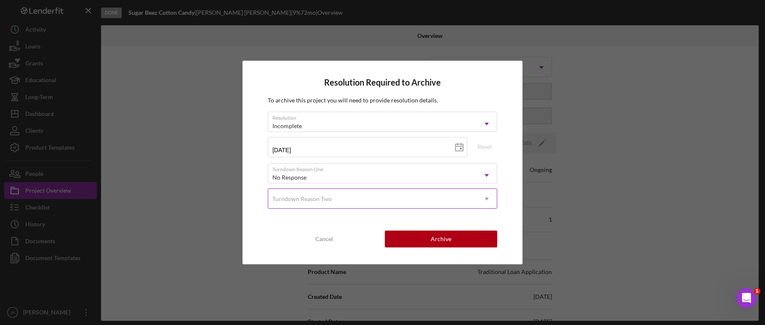
click at [329, 197] on div "Turndown Reason Two" at bounding box center [302, 198] width 59 height 7
click at [346, 200] on div "Turndown Reason Two" at bounding box center [372, 198] width 209 height 19
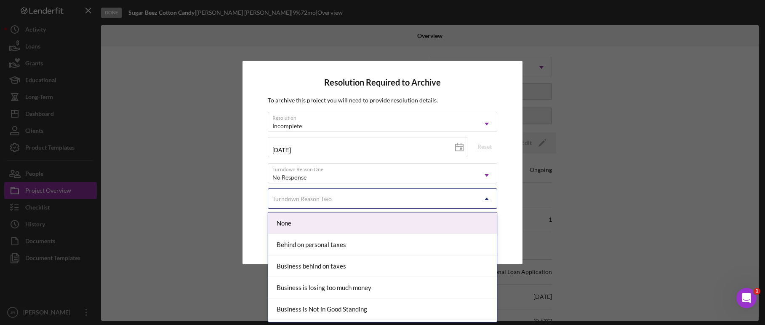
click at [337, 218] on div "None" at bounding box center [382, 222] width 229 height 21
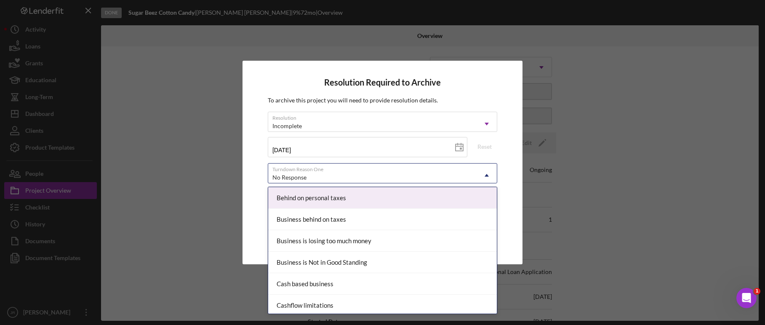
click at [385, 171] on div "No Response" at bounding box center [372, 177] width 209 height 19
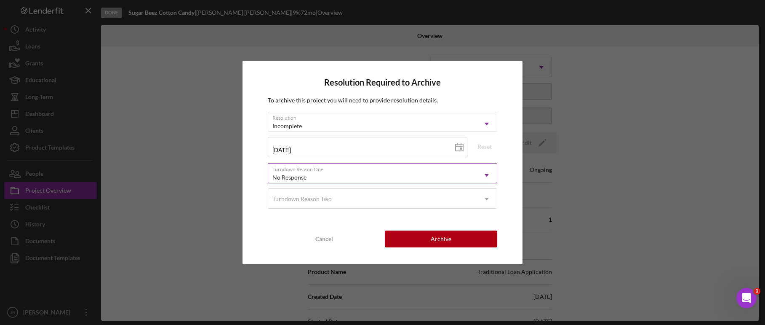
click at [385, 171] on div "No Response" at bounding box center [372, 177] width 209 height 19
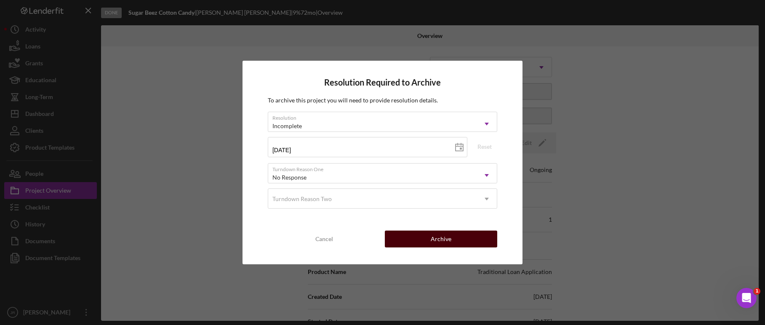
click at [419, 238] on button "Archive" at bounding box center [441, 238] width 113 height 17
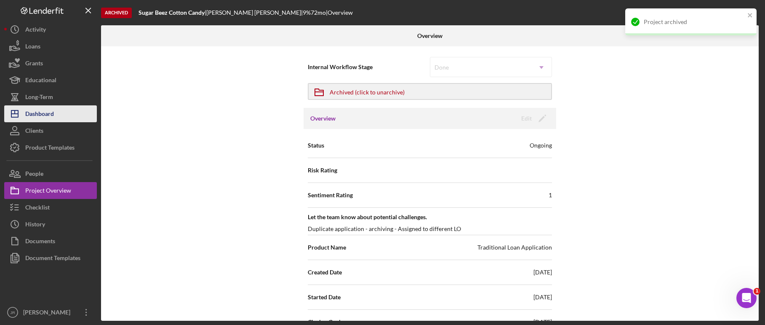
click at [26, 115] on div "Dashboard" at bounding box center [39, 114] width 29 height 19
